Goal: Information Seeking & Learning: Understand process/instructions

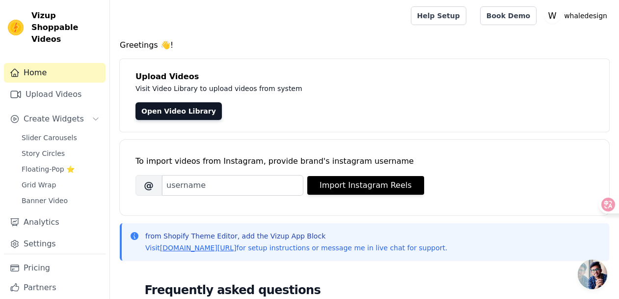
click at [259, 52] on div "Greetings 👋! Upload Videos Visit Video Library to upload videos from system Ope…" at bounding box center [364, 295] width 509 height 512
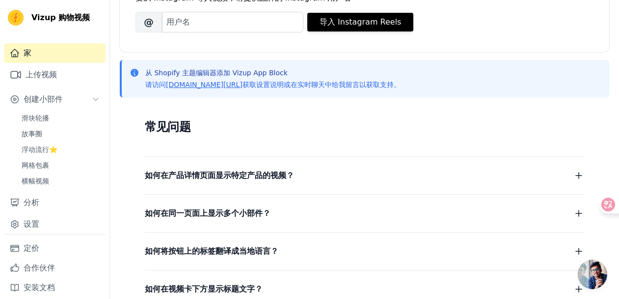
scroll to position [250, 0]
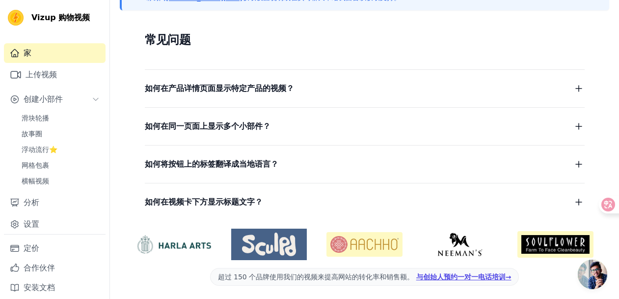
click at [302, 84] on button "如何在产品详情页面显示特定产品的视频？" at bounding box center [365, 89] width 440 height 14
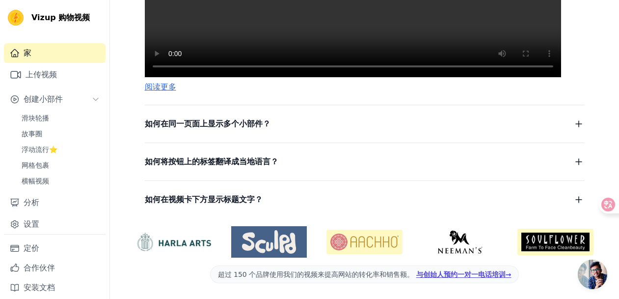
scroll to position [534, 0]
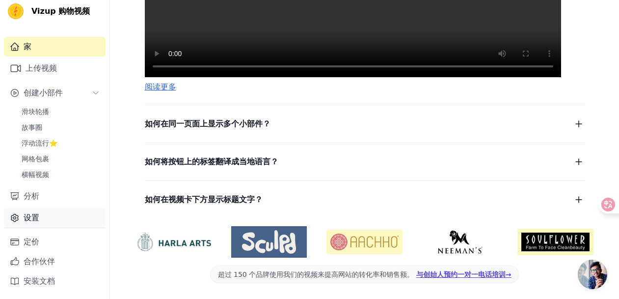
click at [42, 218] on link "设置" at bounding box center [55, 218] width 102 height 20
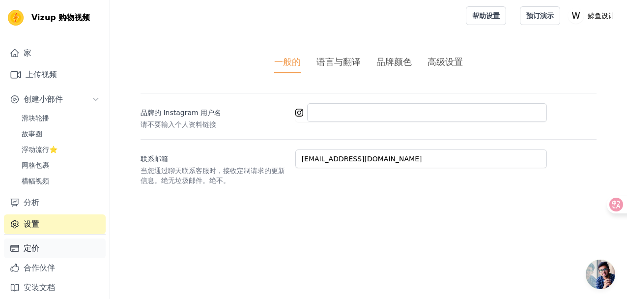
click at [25, 247] on font "定价" at bounding box center [32, 247] width 16 height 9
